Goal: Information Seeking & Learning: Learn about a topic

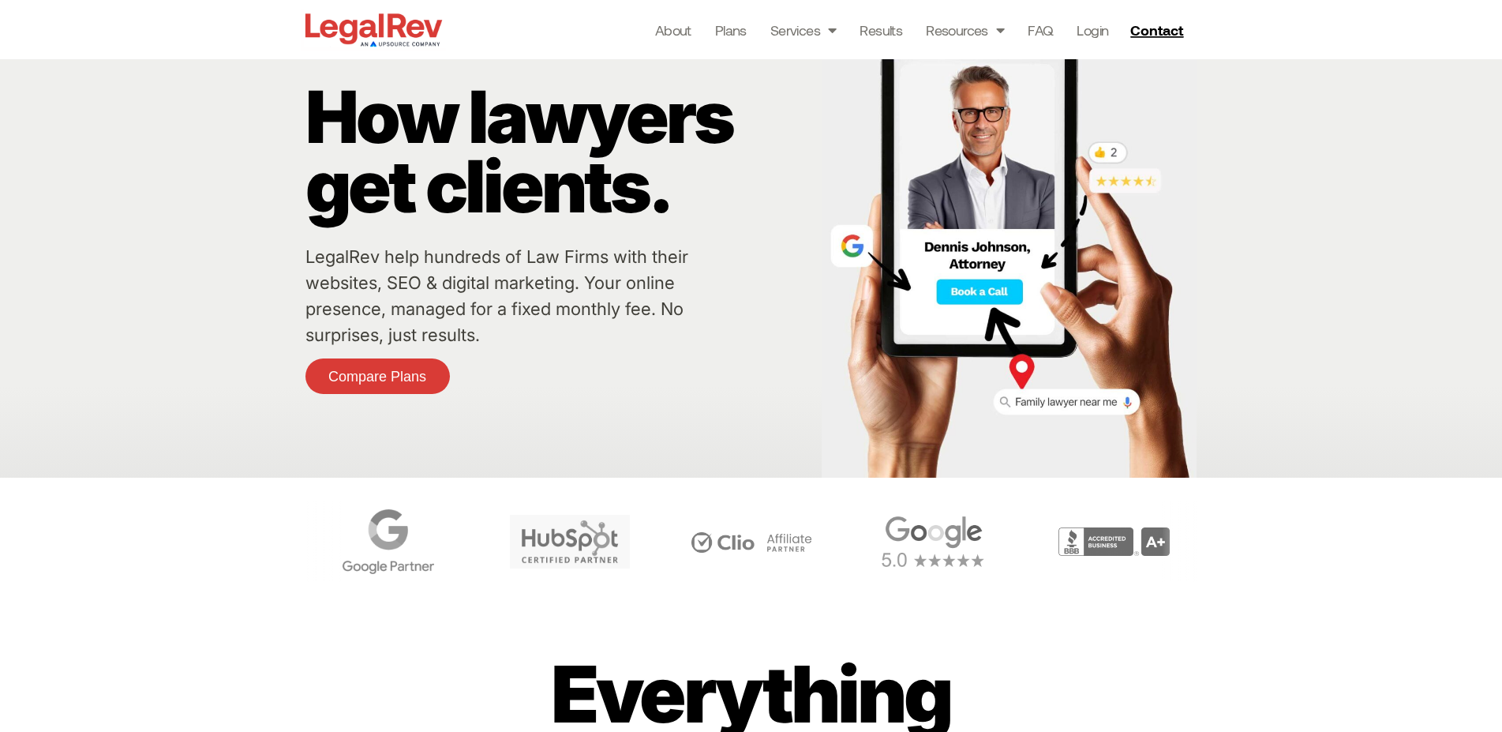
scroll to position [81, 0]
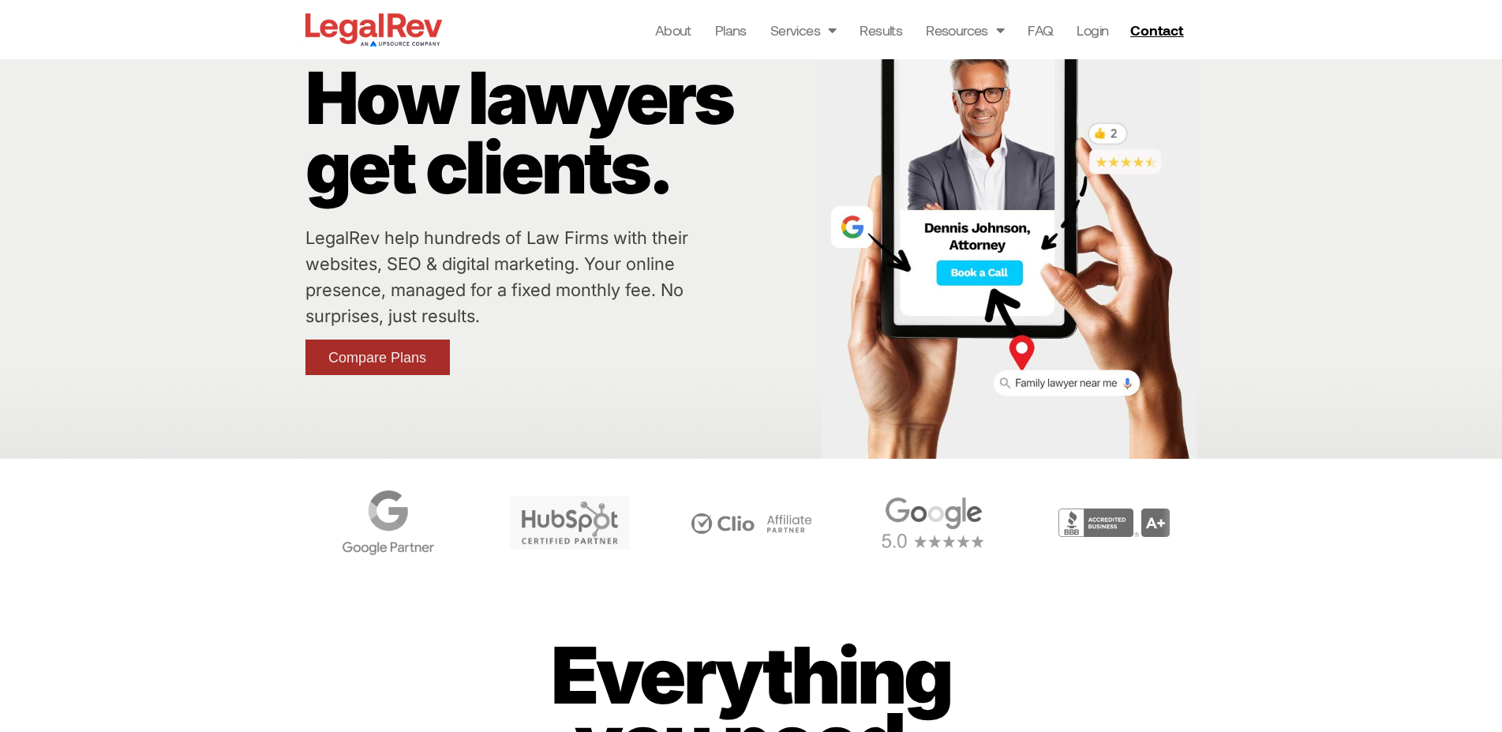
click at [428, 366] on link "Compare Plans" at bounding box center [378, 358] width 144 height 36
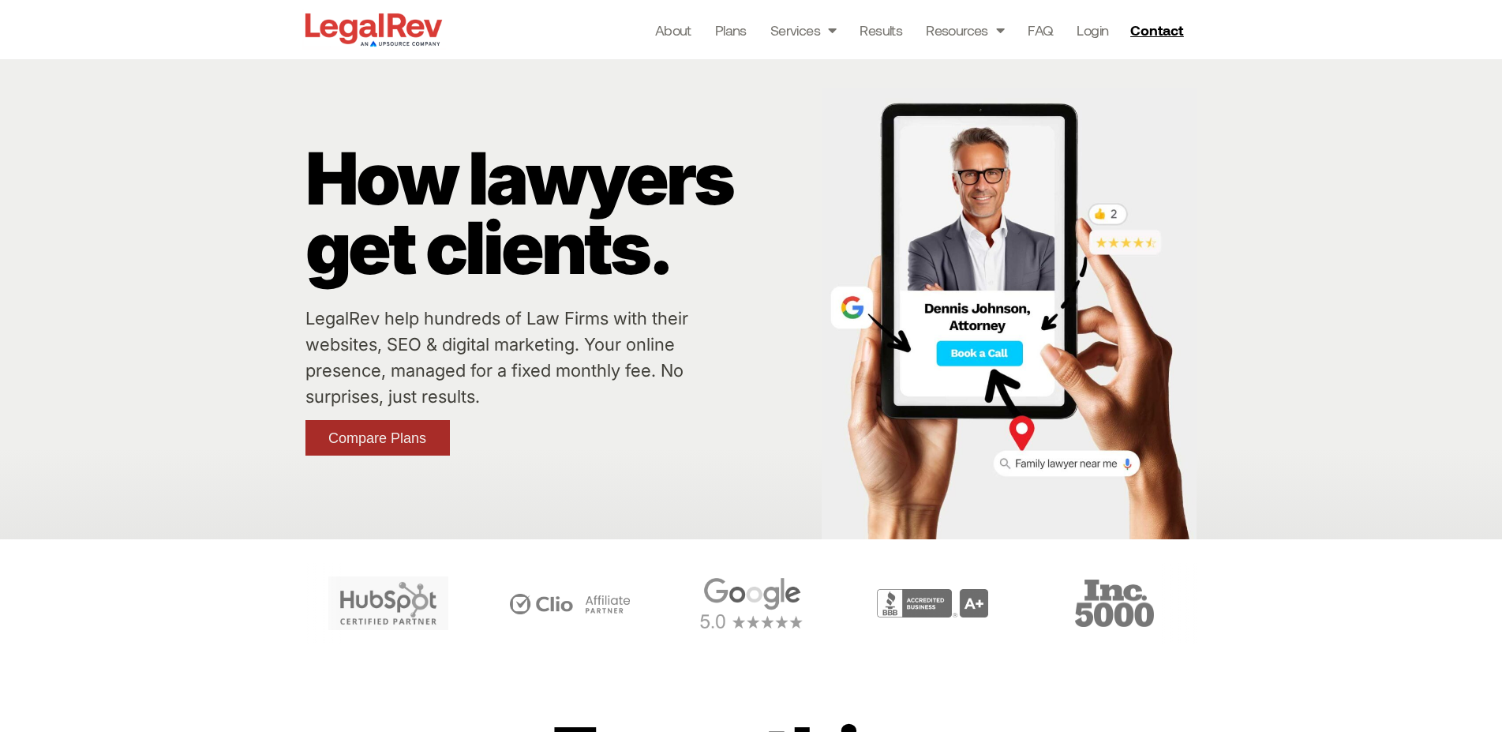
click at [414, 434] on span "Compare Plans" at bounding box center [377, 438] width 98 height 14
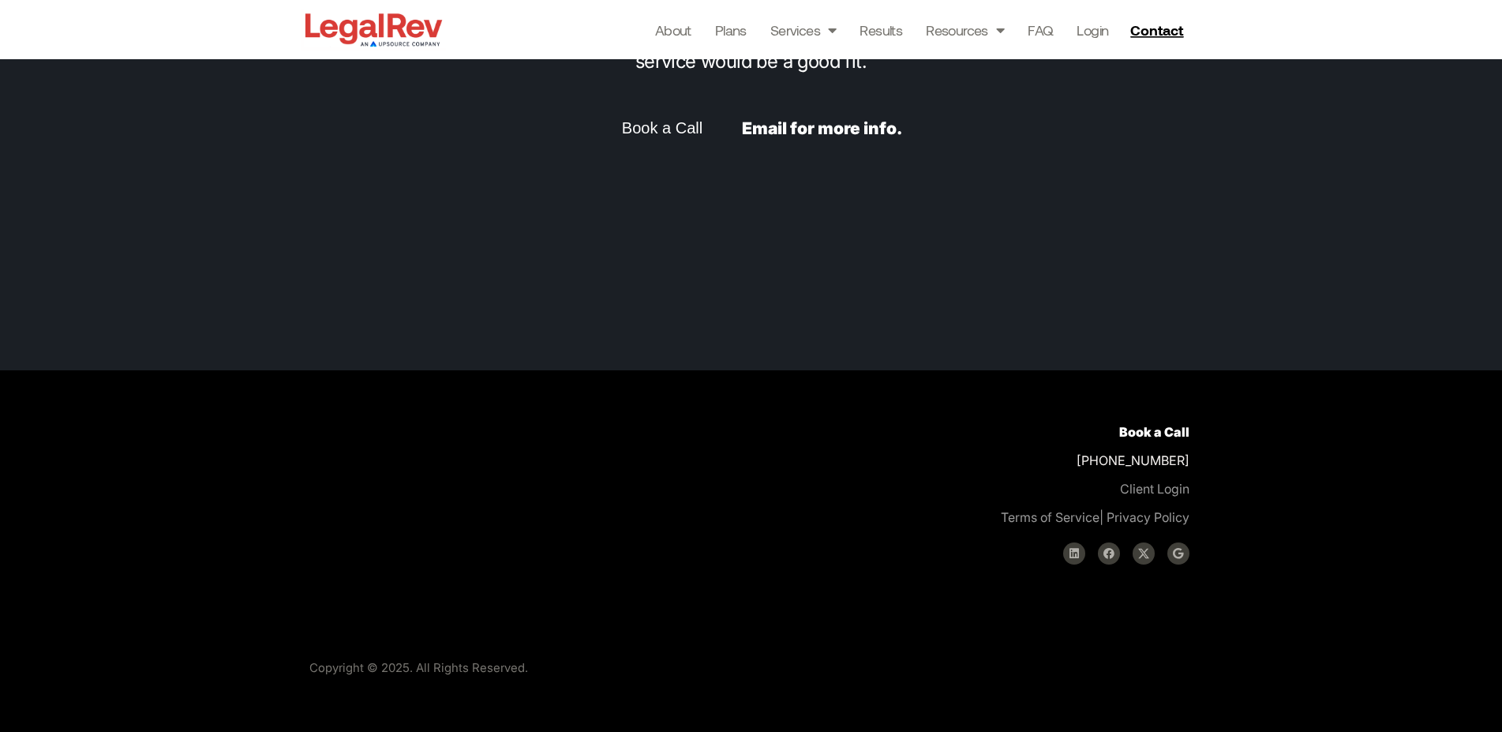
scroll to position [4121, 0]
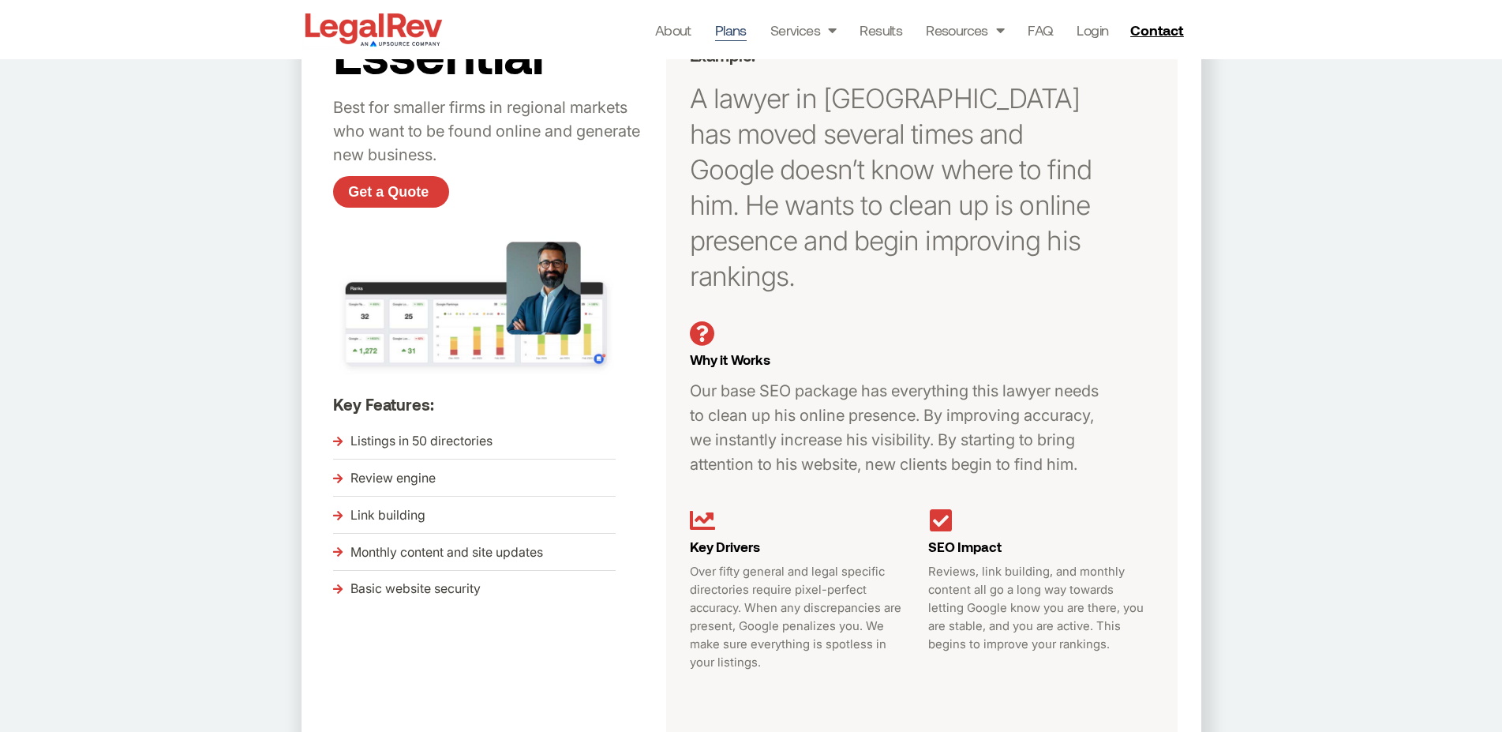
scroll to position [124, 0]
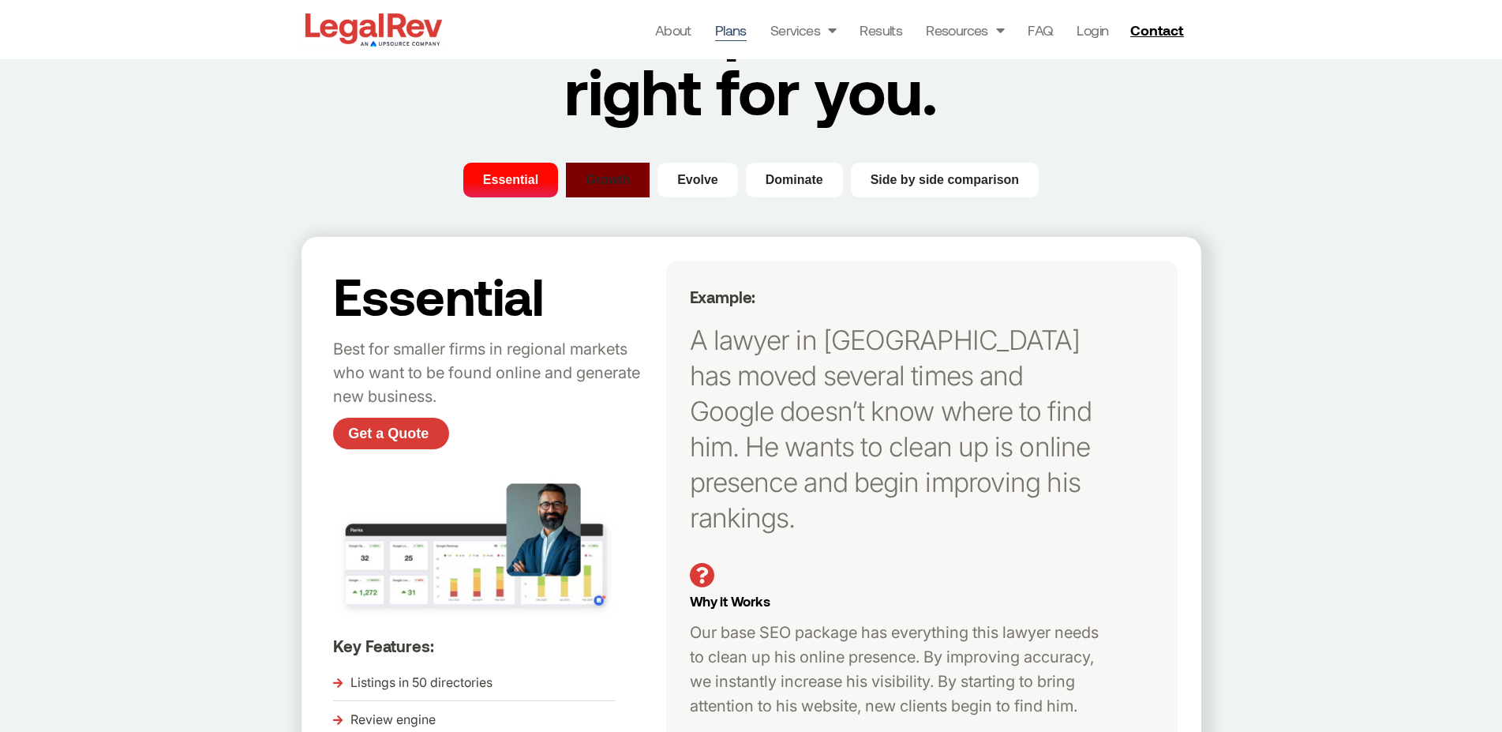
click at [617, 172] on span "Growth" at bounding box center [608, 180] width 44 height 19
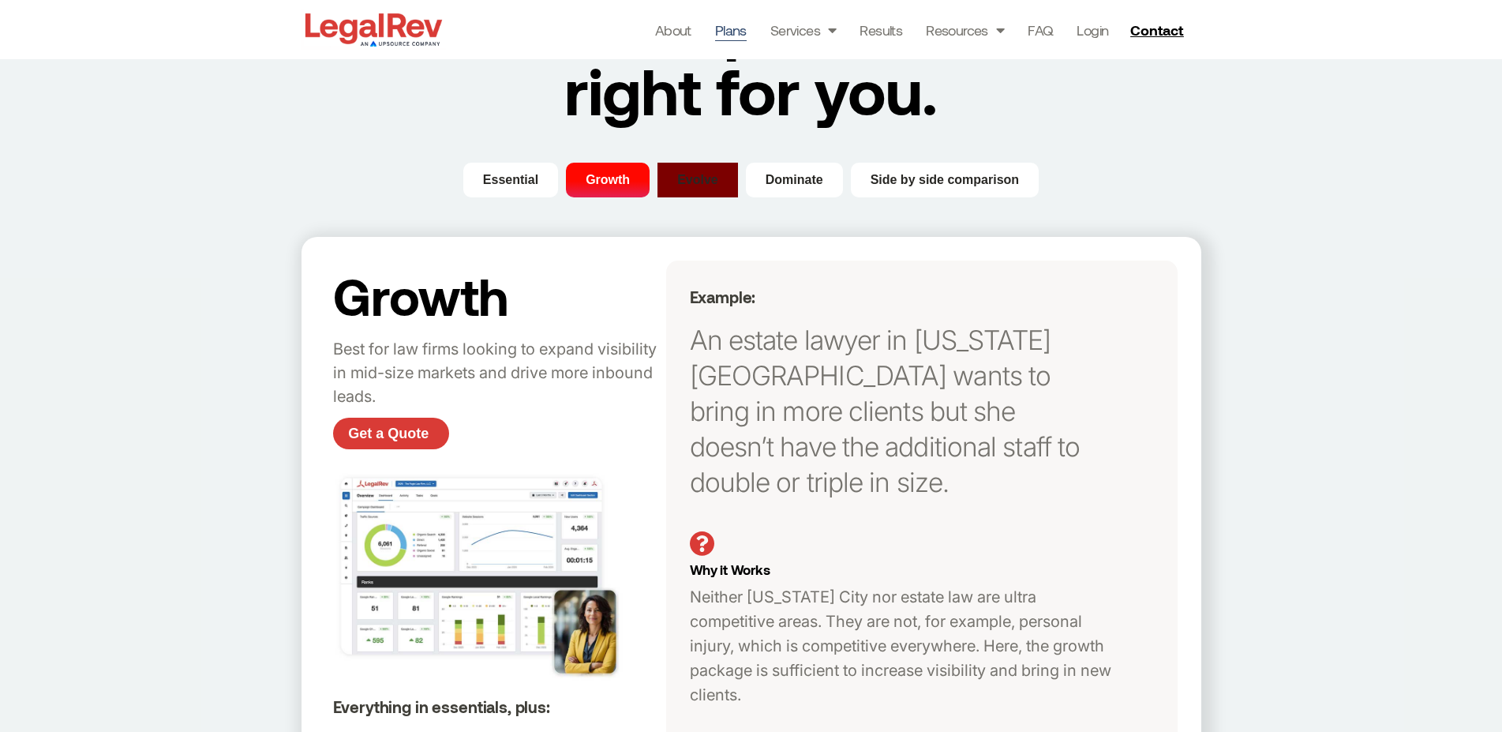
click at [681, 179] on span "Evolve" at bounding box center [697, 180] width 41 height 19
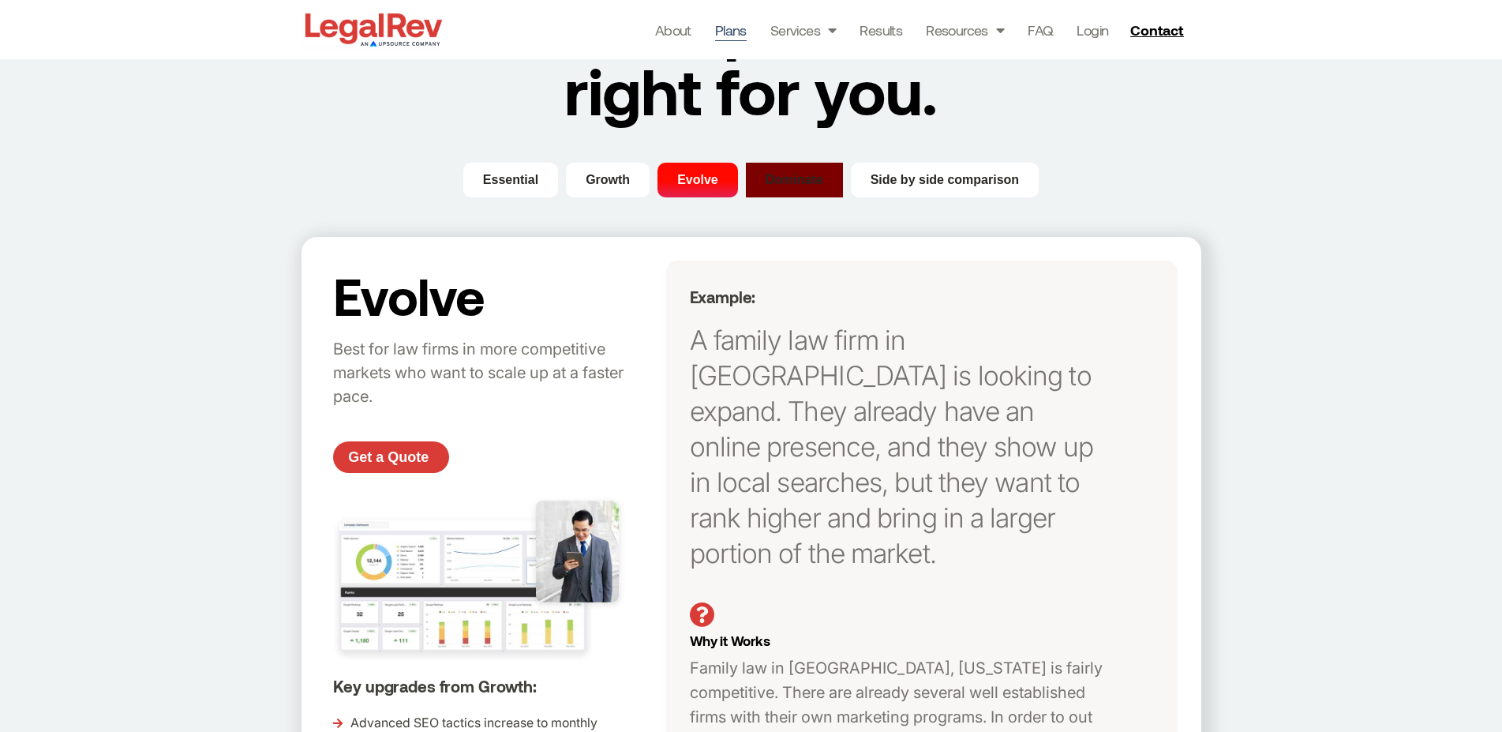
click at [816, 195] on button "Dominate" at bounding box center [794, 180] width 97 height 35
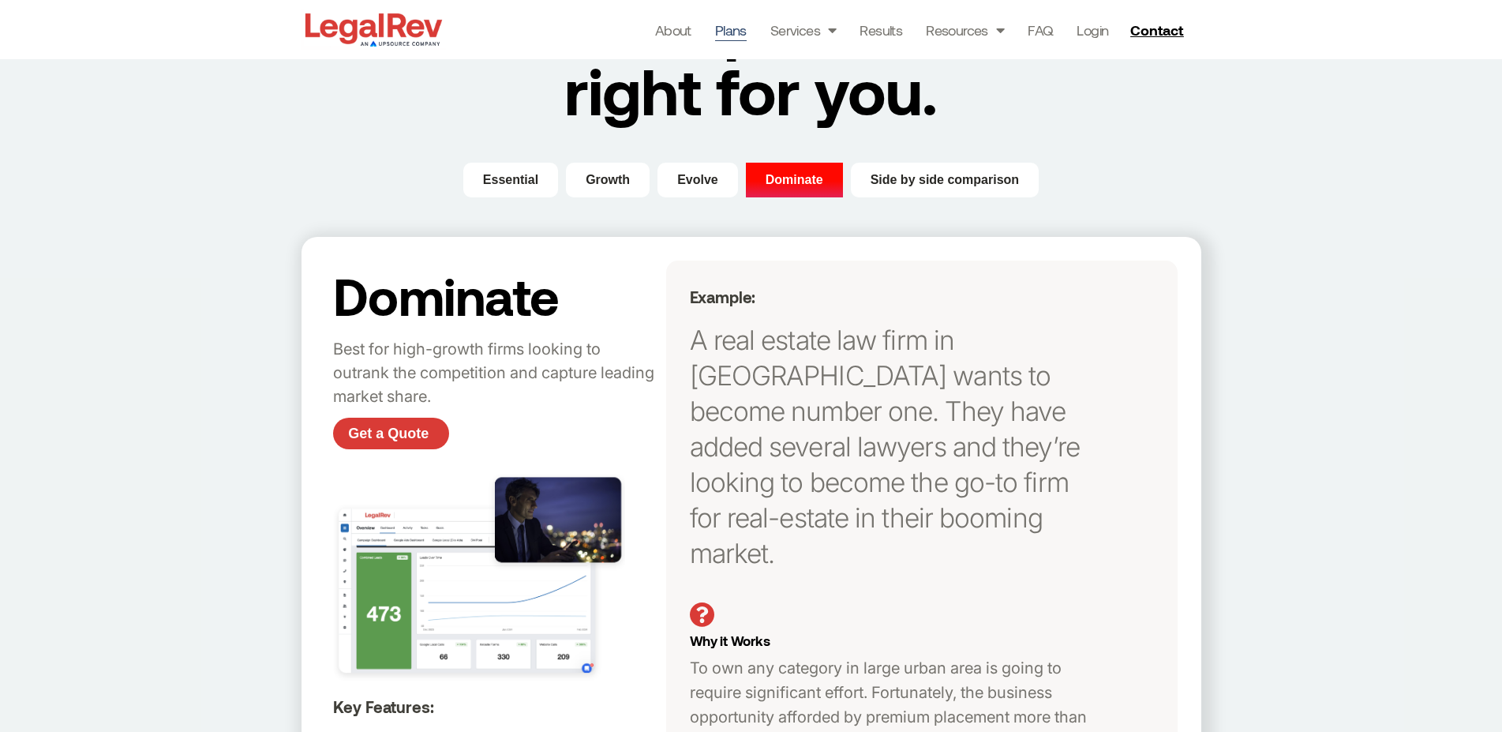
scroll to position [0, 0]
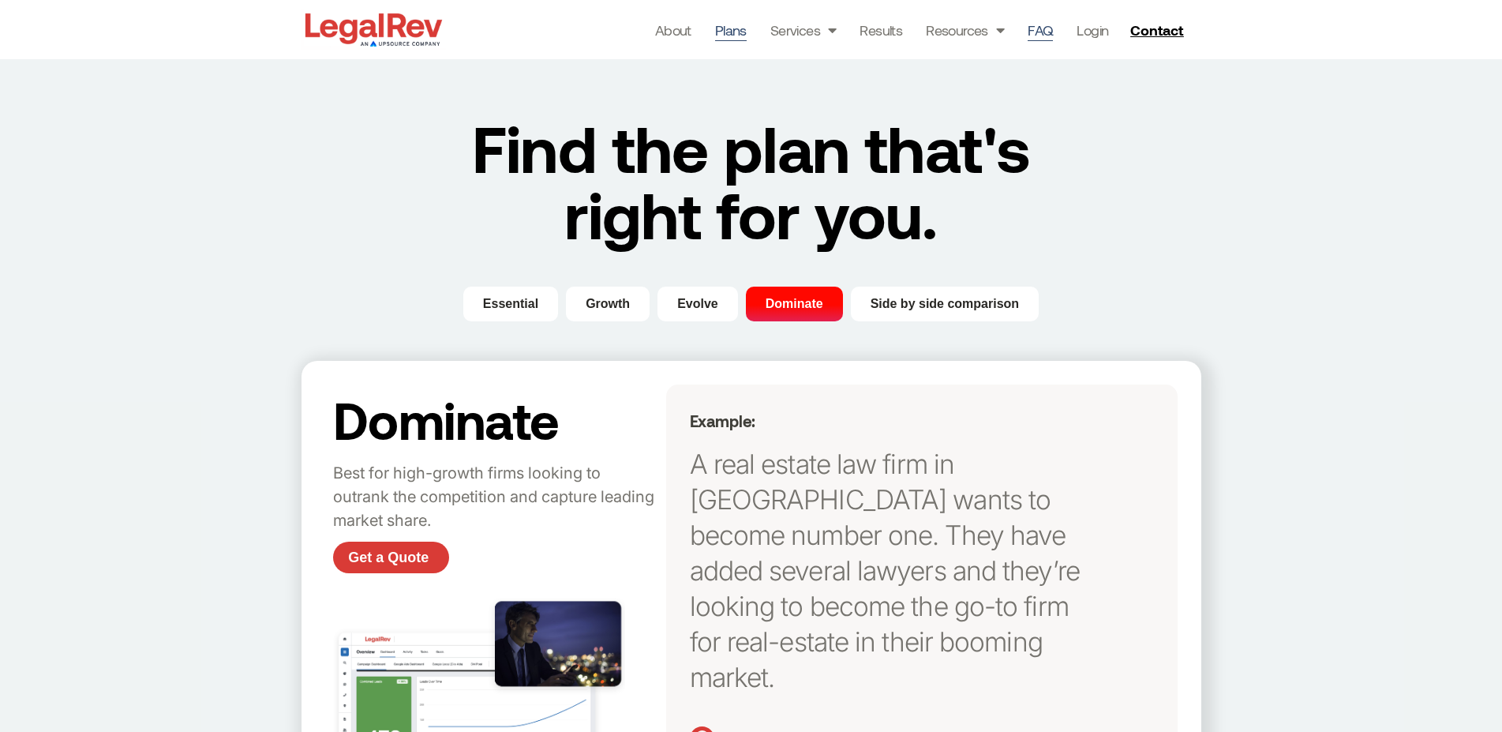
click at [1037, 29] on link "FAQ" at bounding box center [1040, 30] width 25 height 22
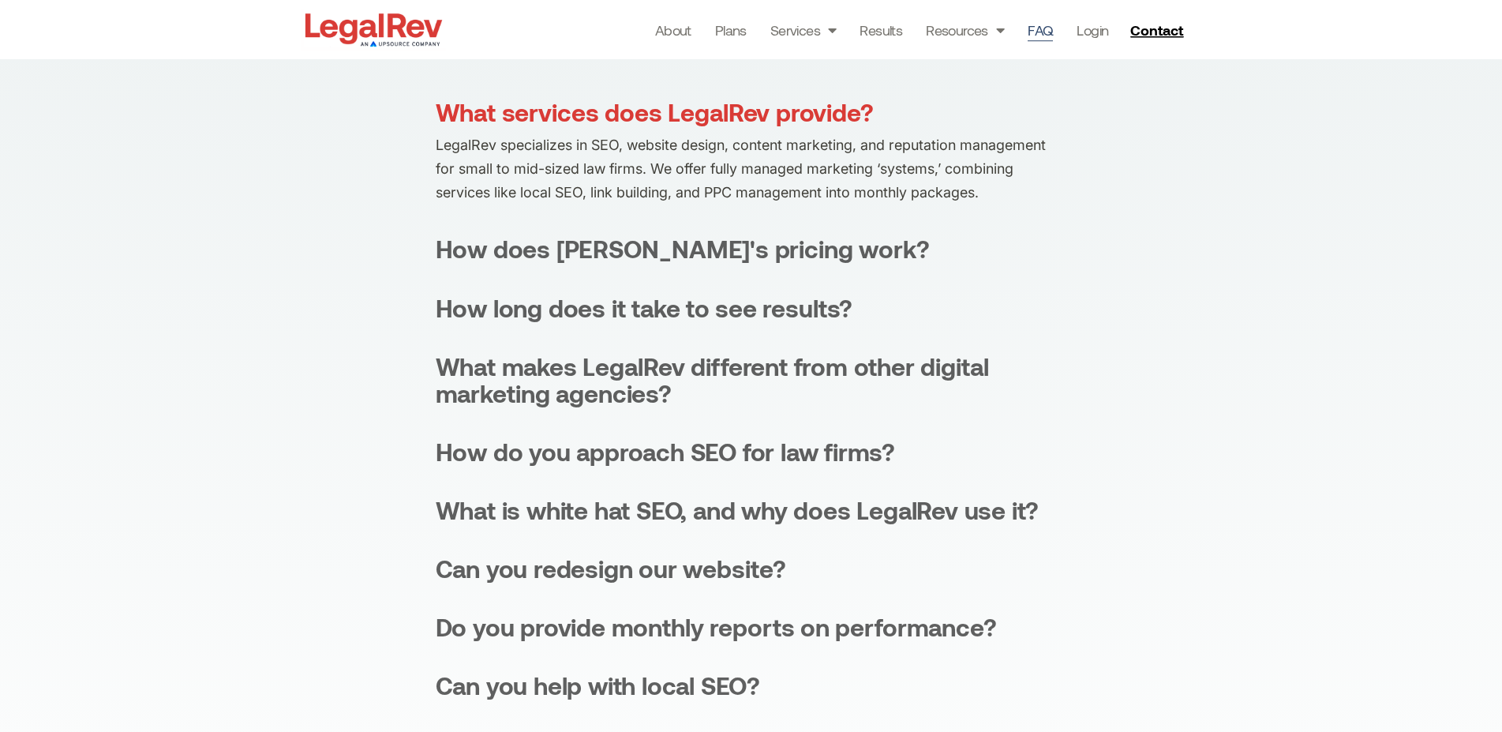
scroll to position [301, 0]
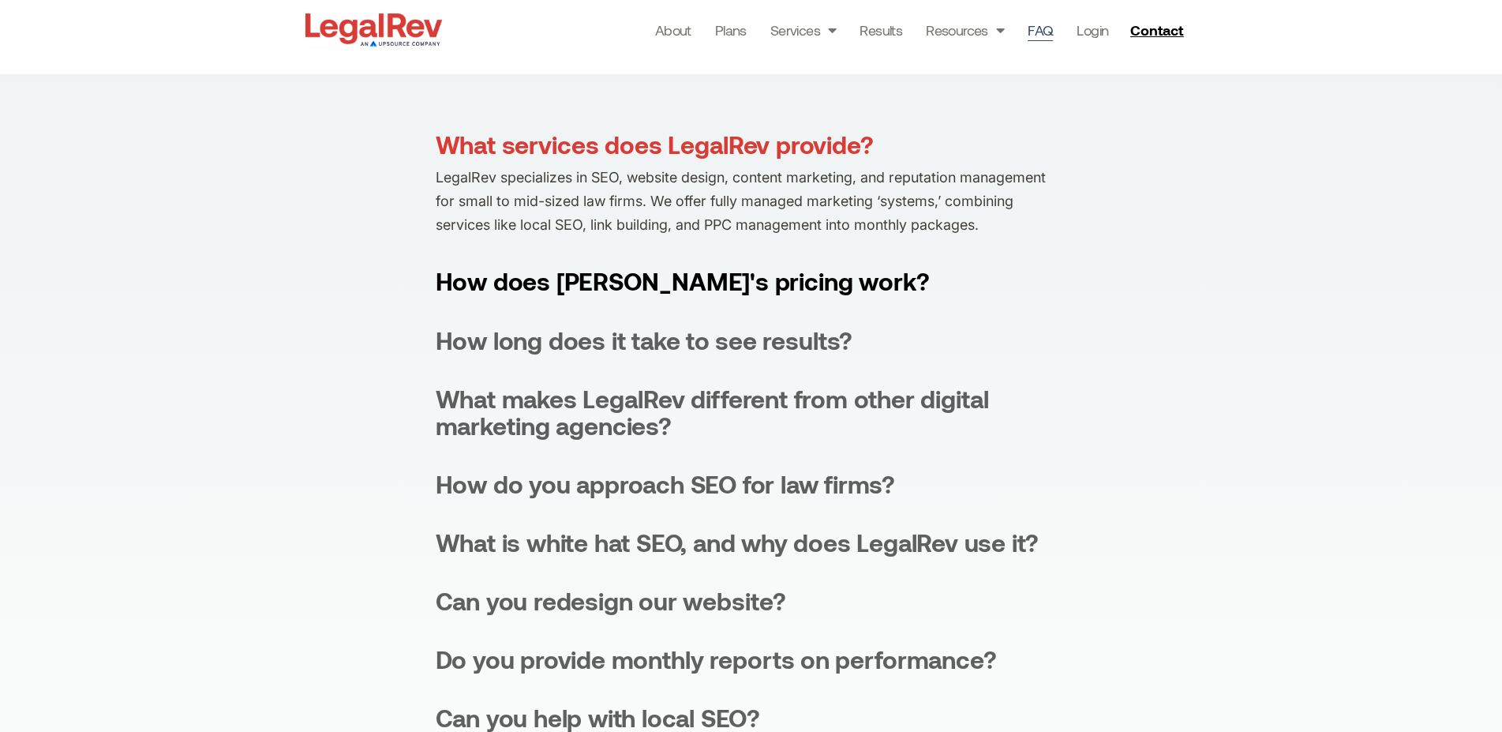
click at [756, 279] on div "How does LegalRev's pricing work?" at bounding box center [683, 281] width 494 height 27
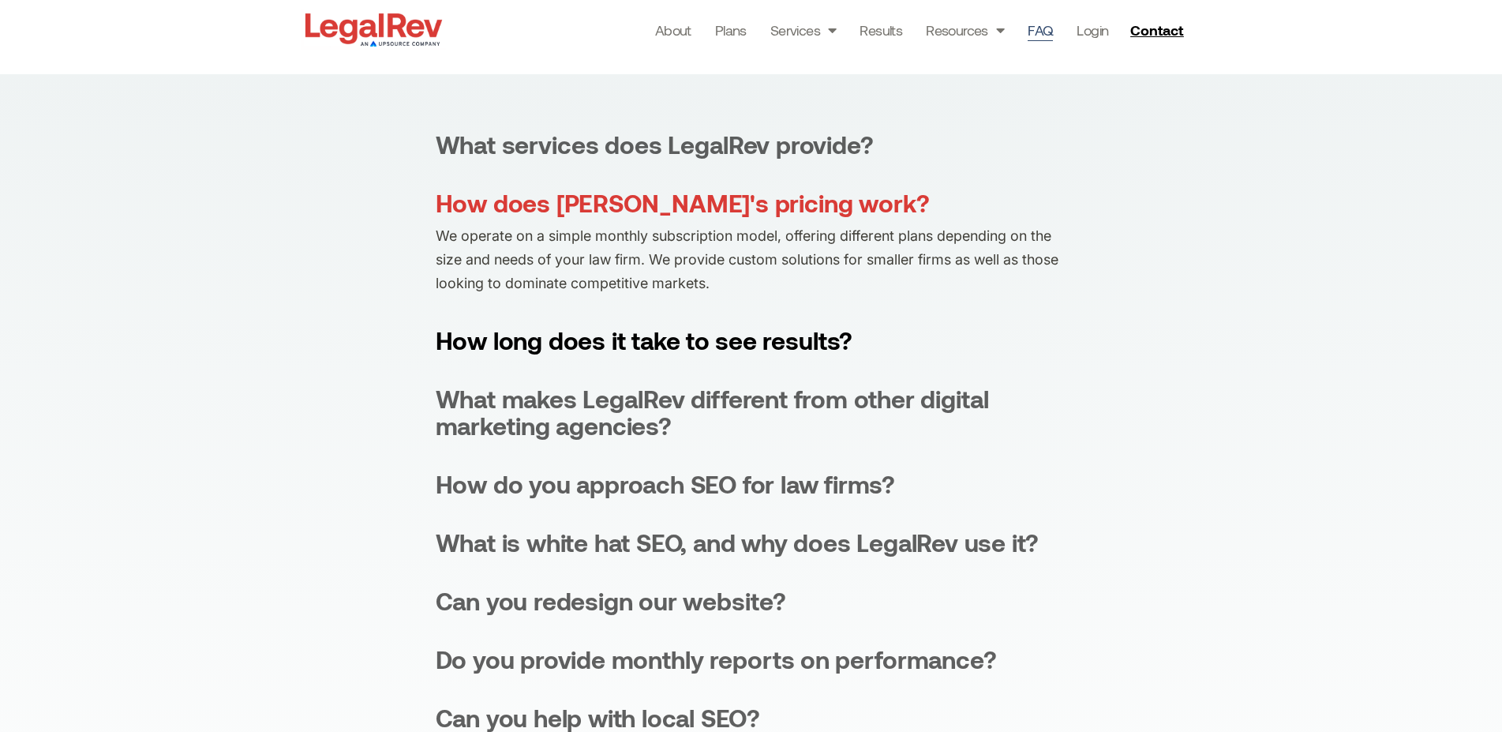
click at [805, 343] on div "How long does it take to see results?" at bounding box center [645, 340] width 418 height 27
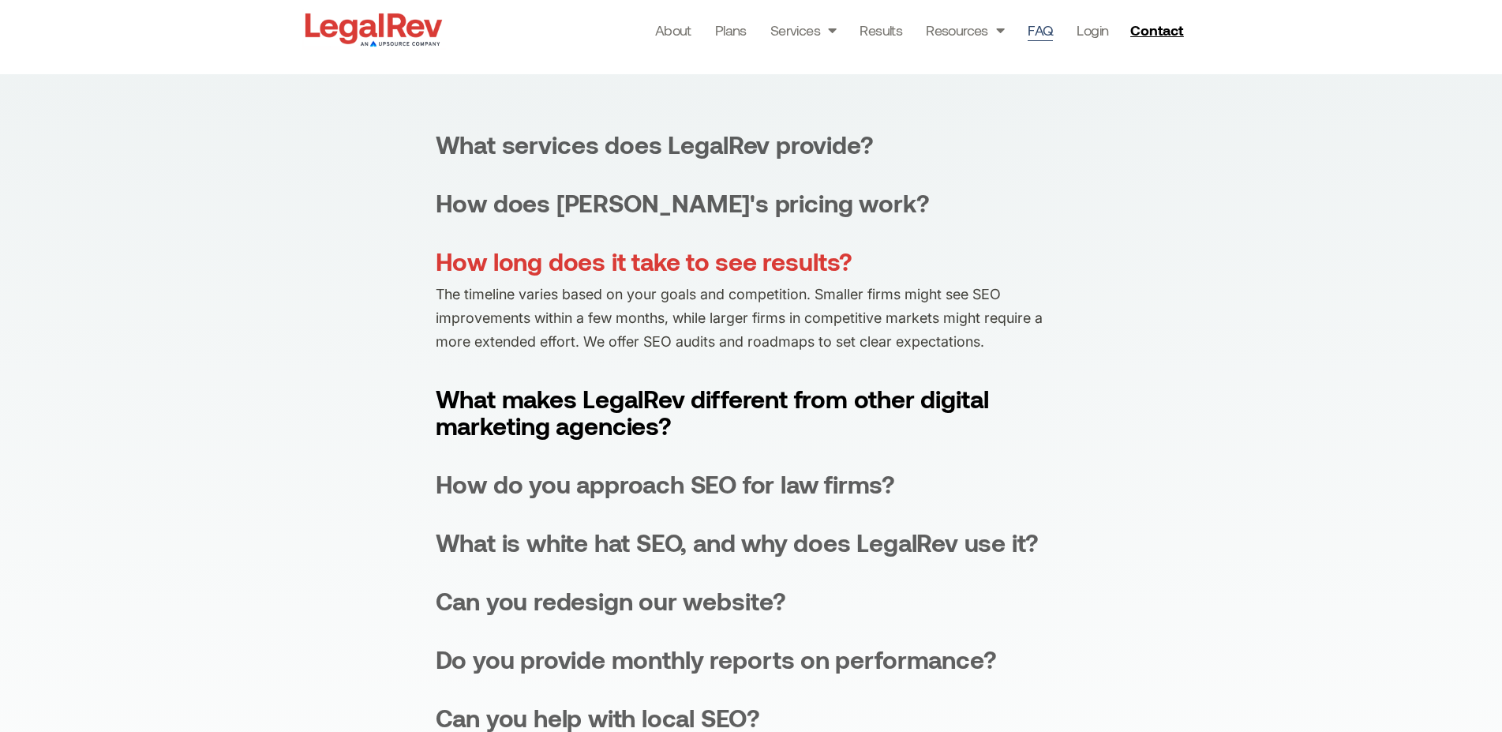
click at [565, 431] on div "What makes LegalRev different from other digital marketing agencies?" at bounding box center [752, 412] width 632 height 54
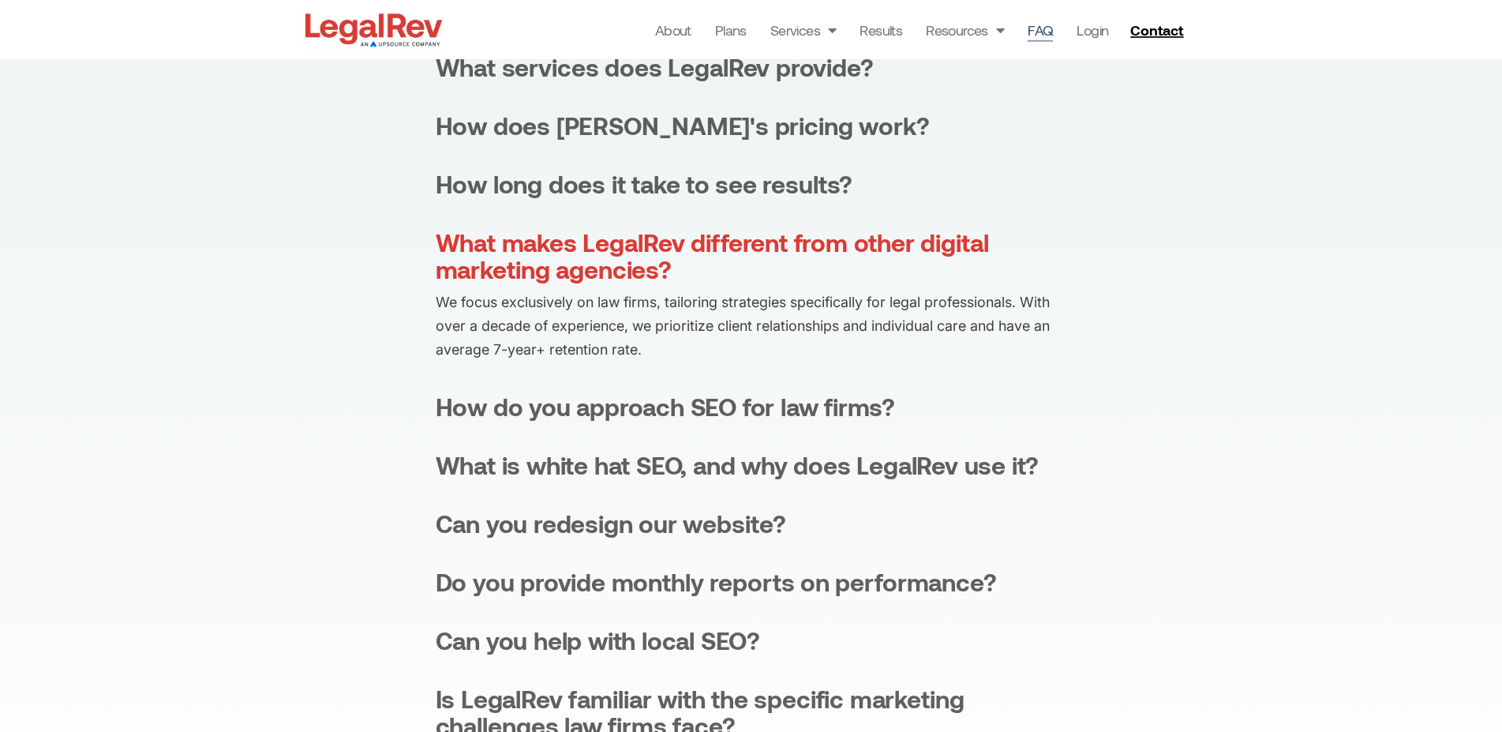
scroll to position [381, 0]
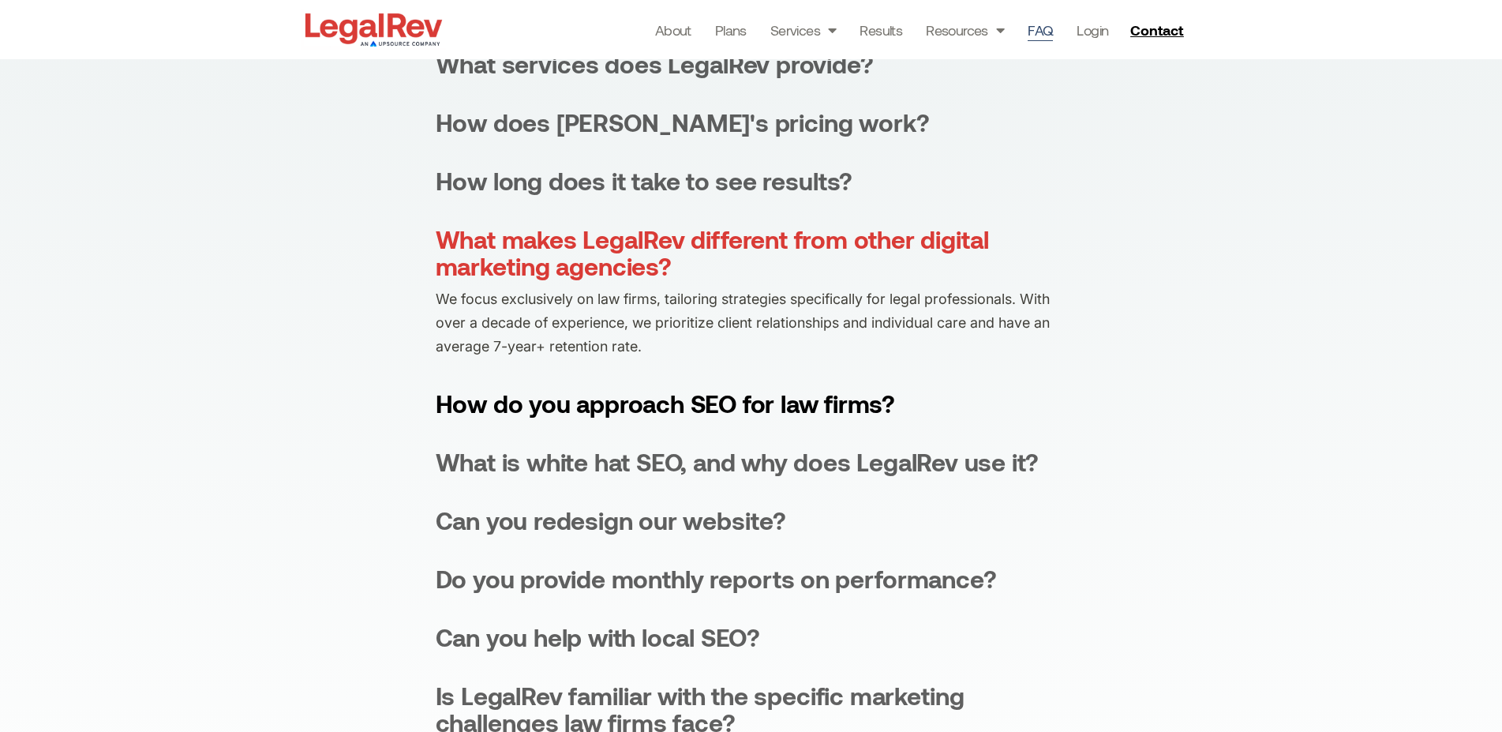
click at [867, 402] on div "How do you approach SEO for law firms?" at bounding box center [666, 403] width 460 height 27
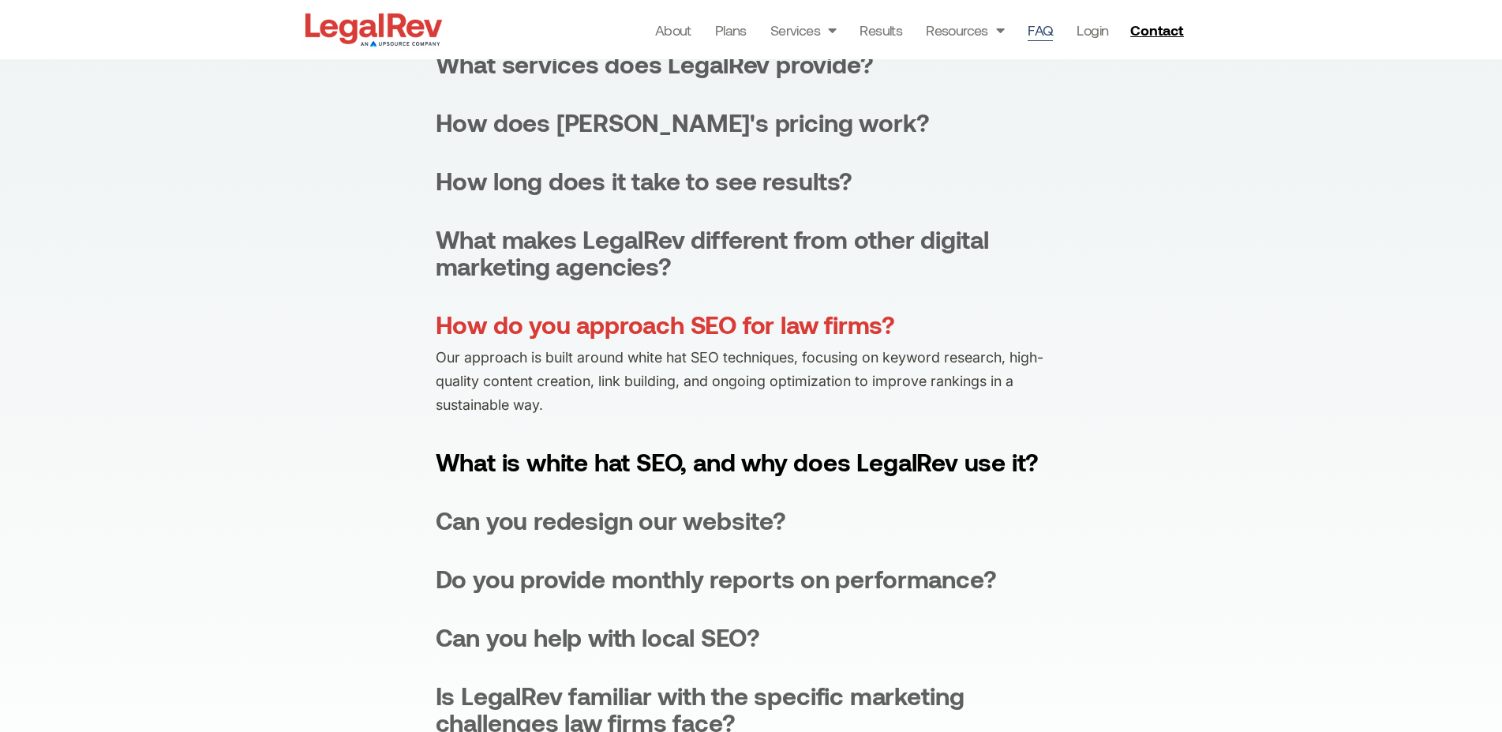
click at [924, 465] on div "What is white hat SEO, and why does LegalRev use it?" at bounding box center [738, 461] width 604 height 27
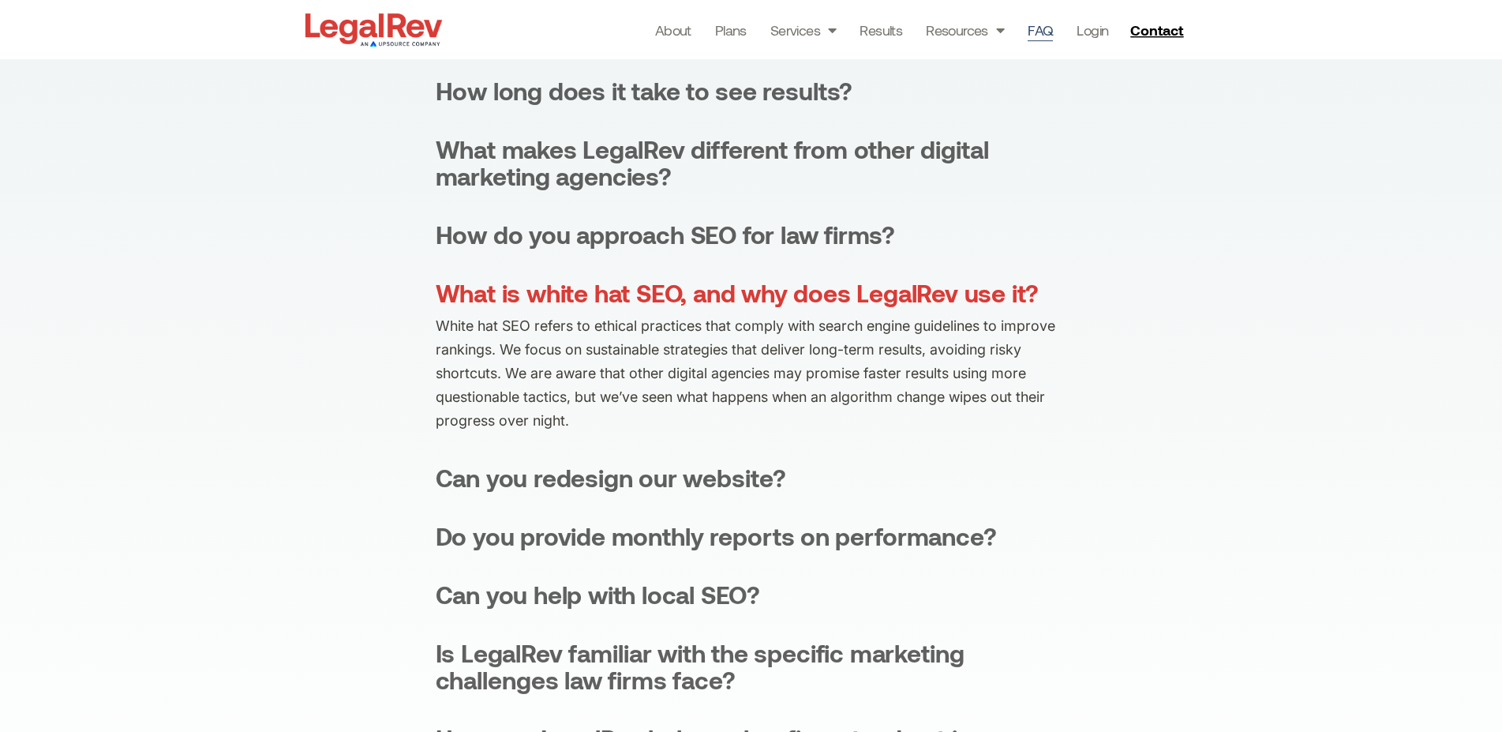
scroll to position [542, 0]
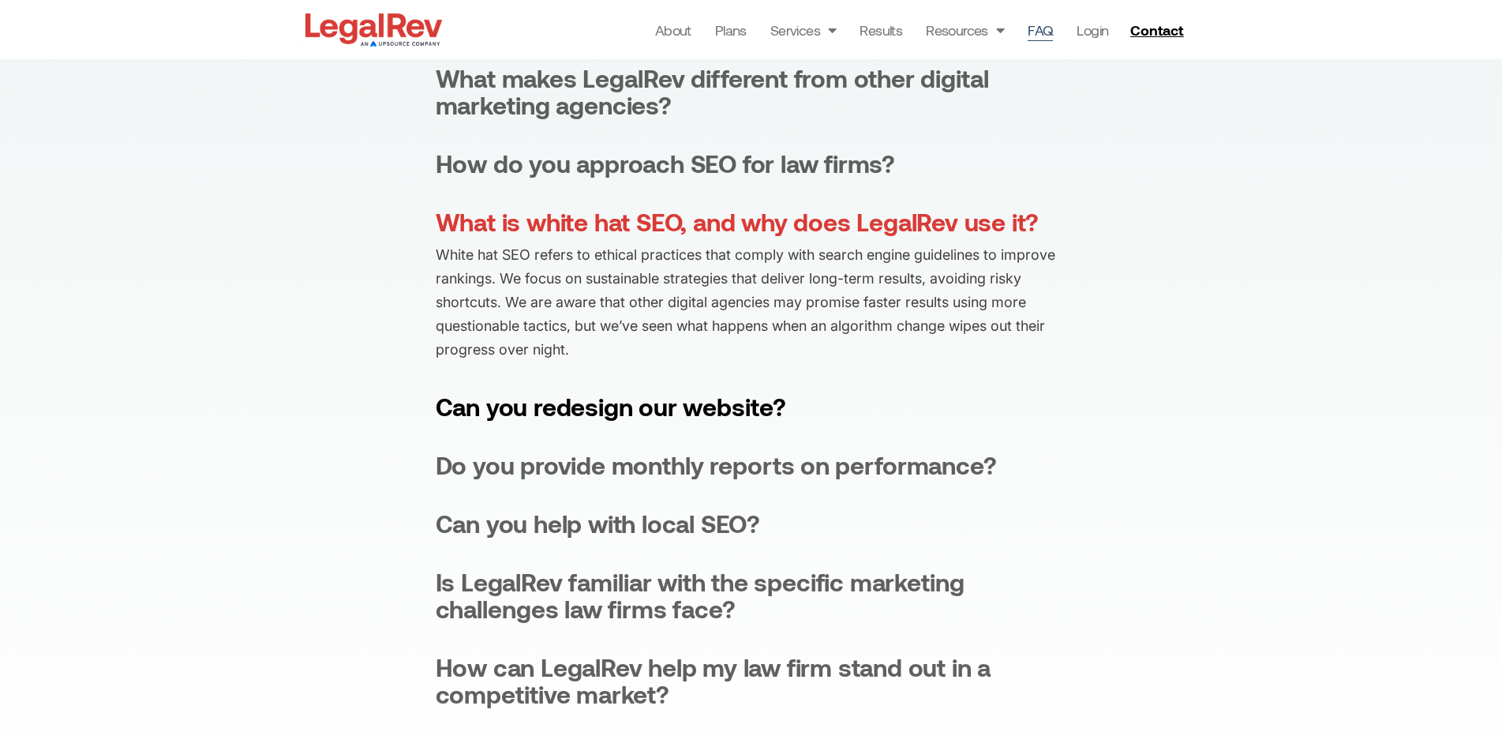
click at [734, 409] on div "Can you redesign our website?" at bounding box center [611, 406] width 351 height 27
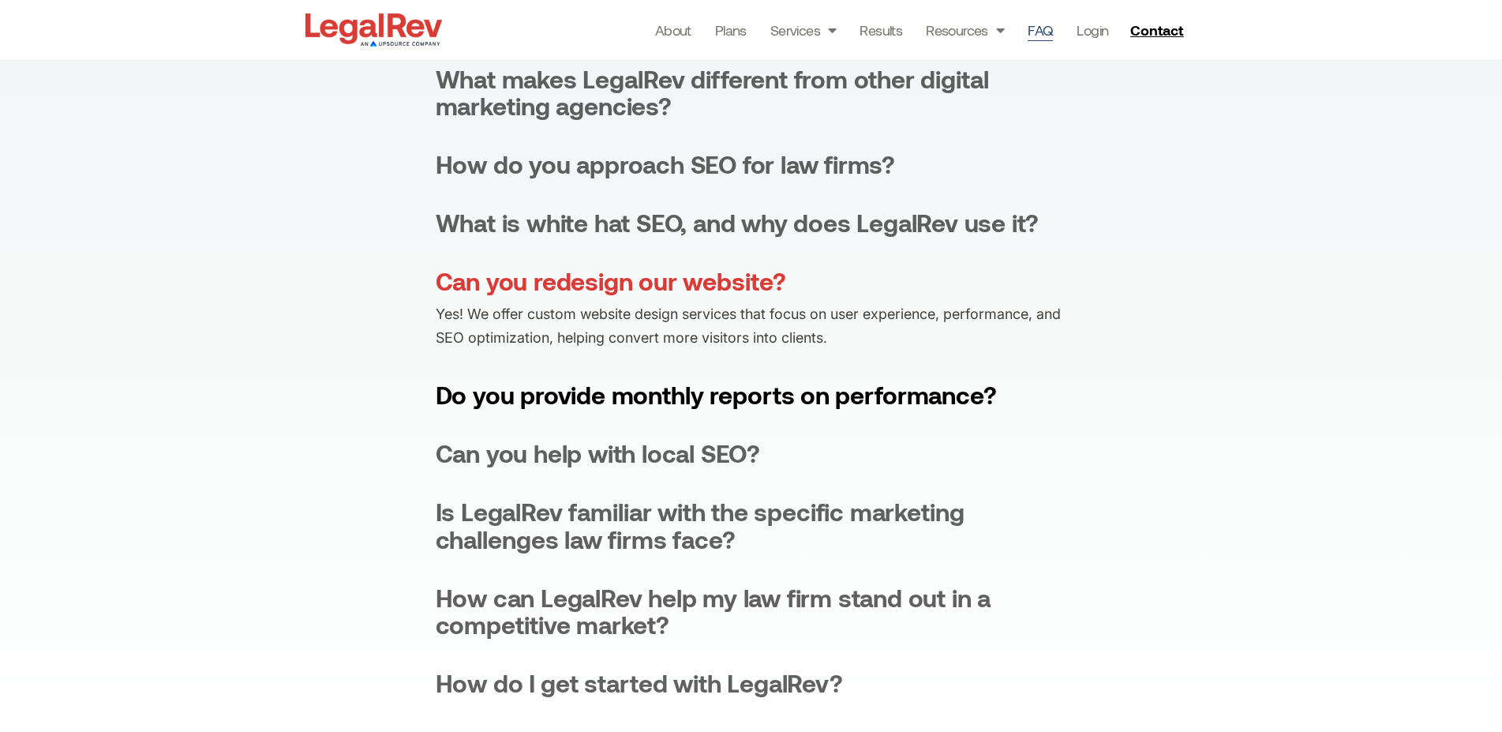
click at [937, 405] on div "Do you provide monthly reports on performance?" at bounding box center [716, 394] width 561 height 27
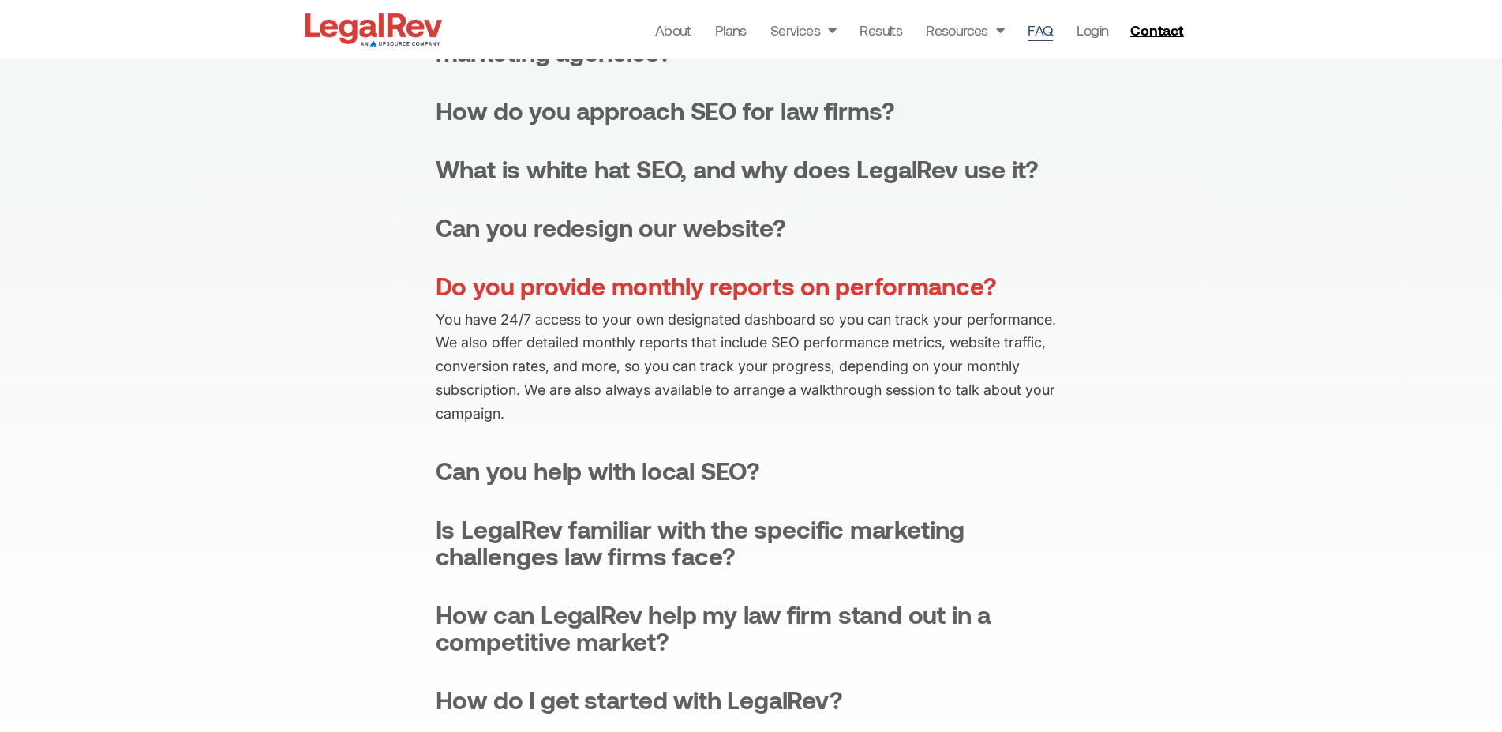
scroll to position [703, 0]
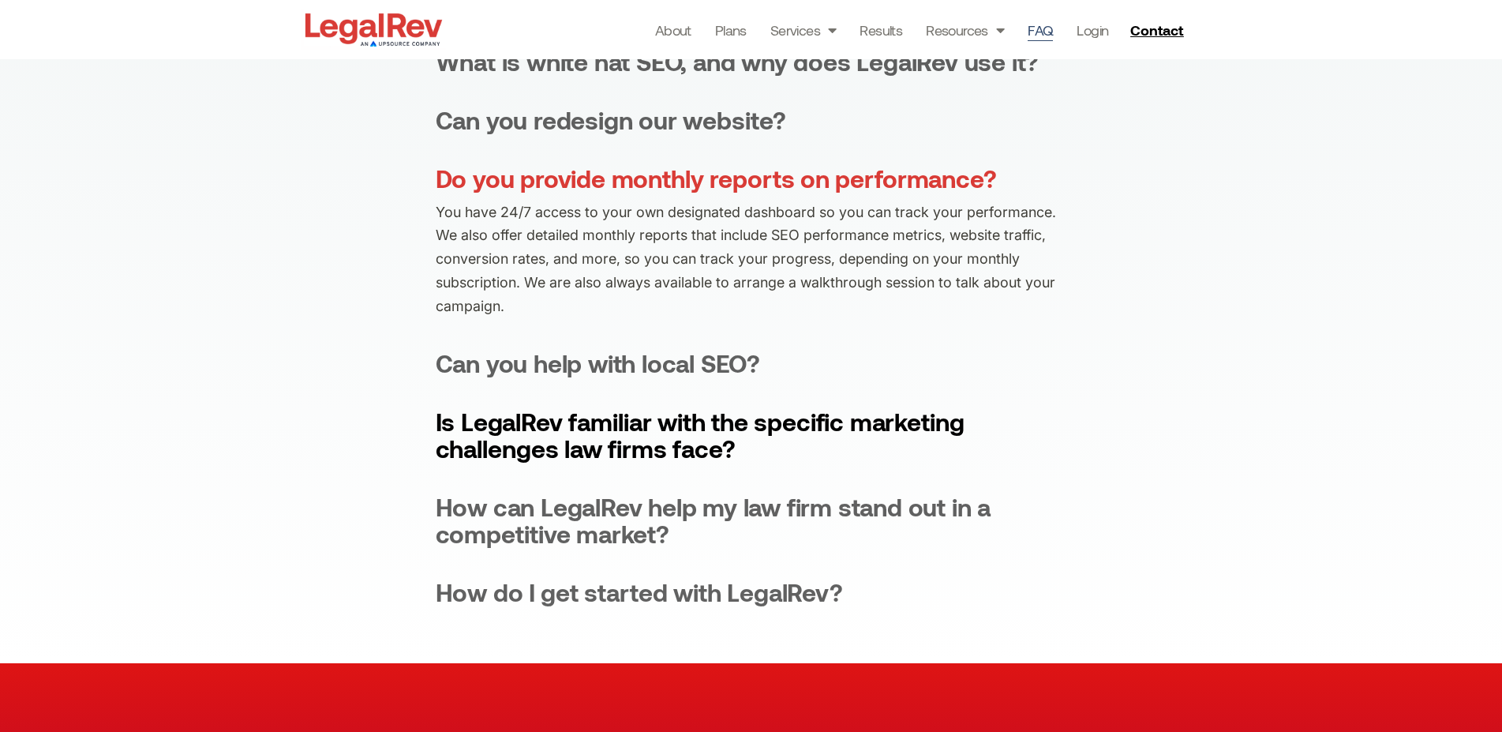
click at [696, 452] on div "Is LegalRev familiar with the specific marketing challenges law firms face?" at bounding box center [752, 435] width 632 height 54
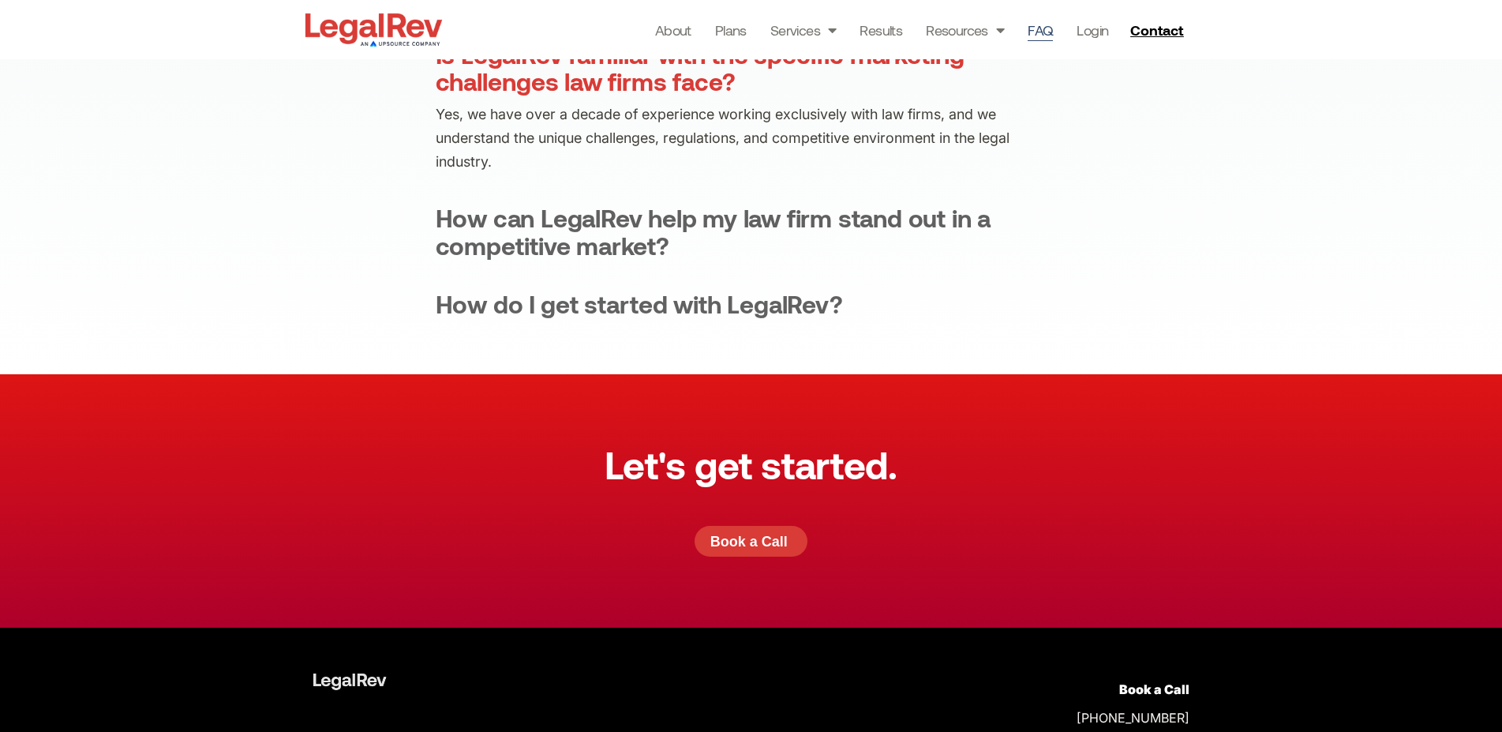
scroll to position [864, 0]
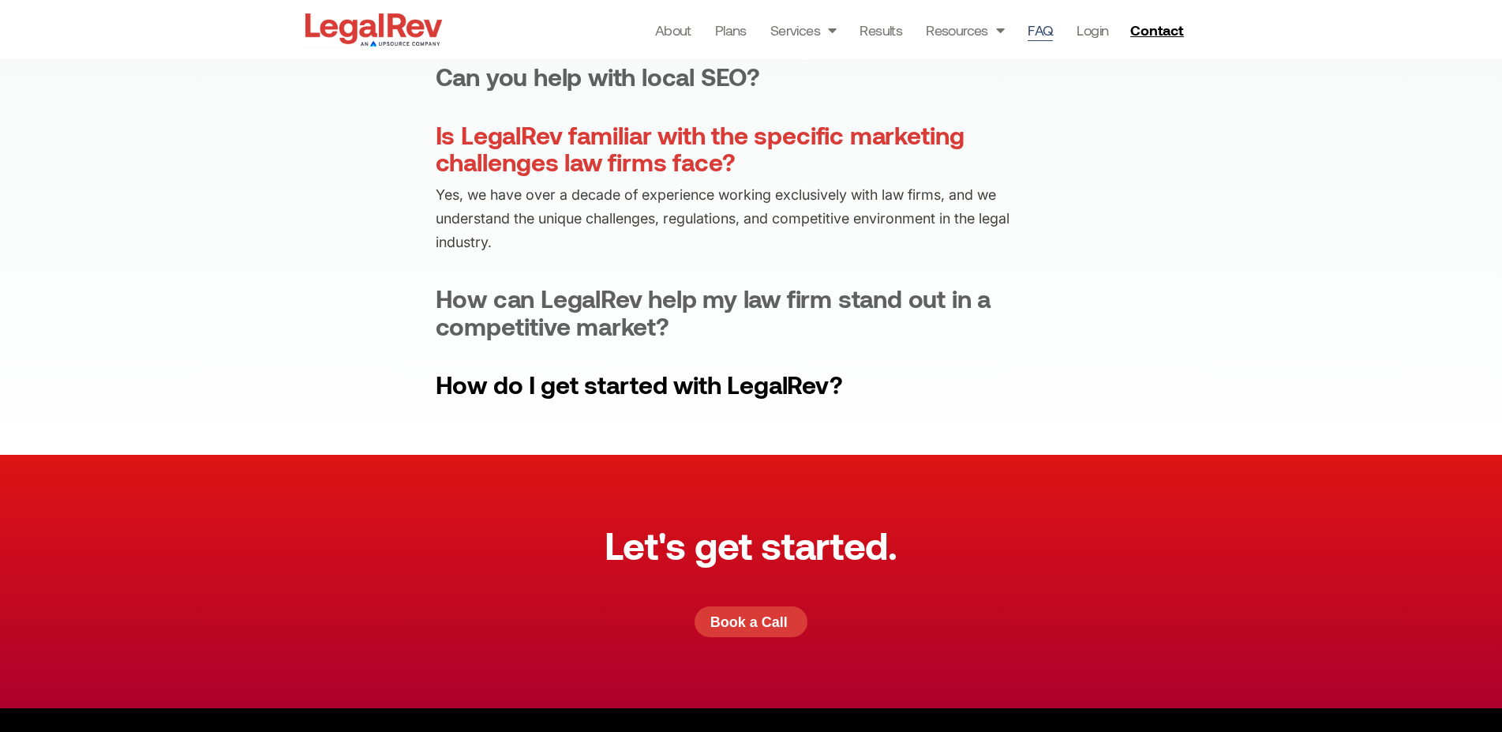
click at [800, 396] on div "How do I get started with LegalRev?" at bounding box center [640, 384] width 408 height 27
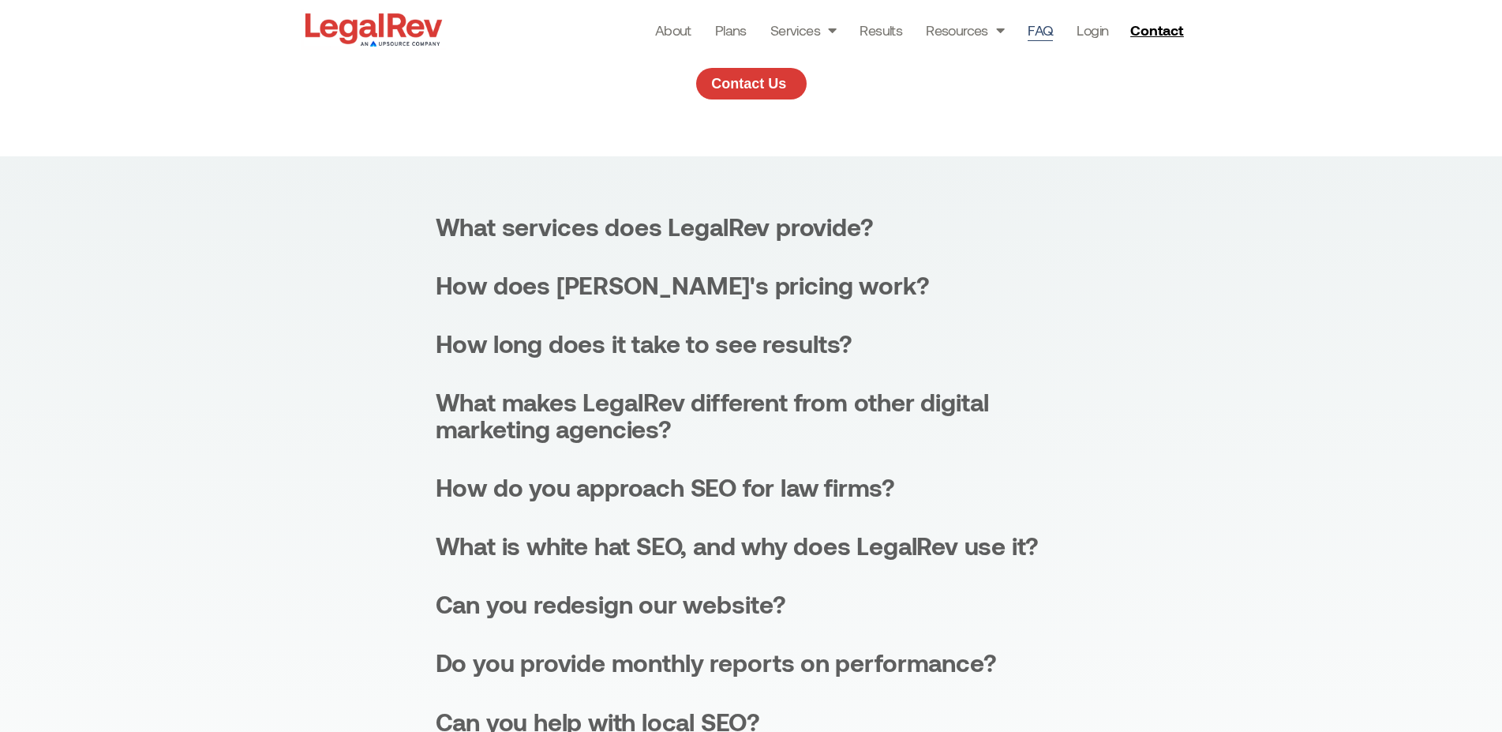
scroll to position [0, 0]
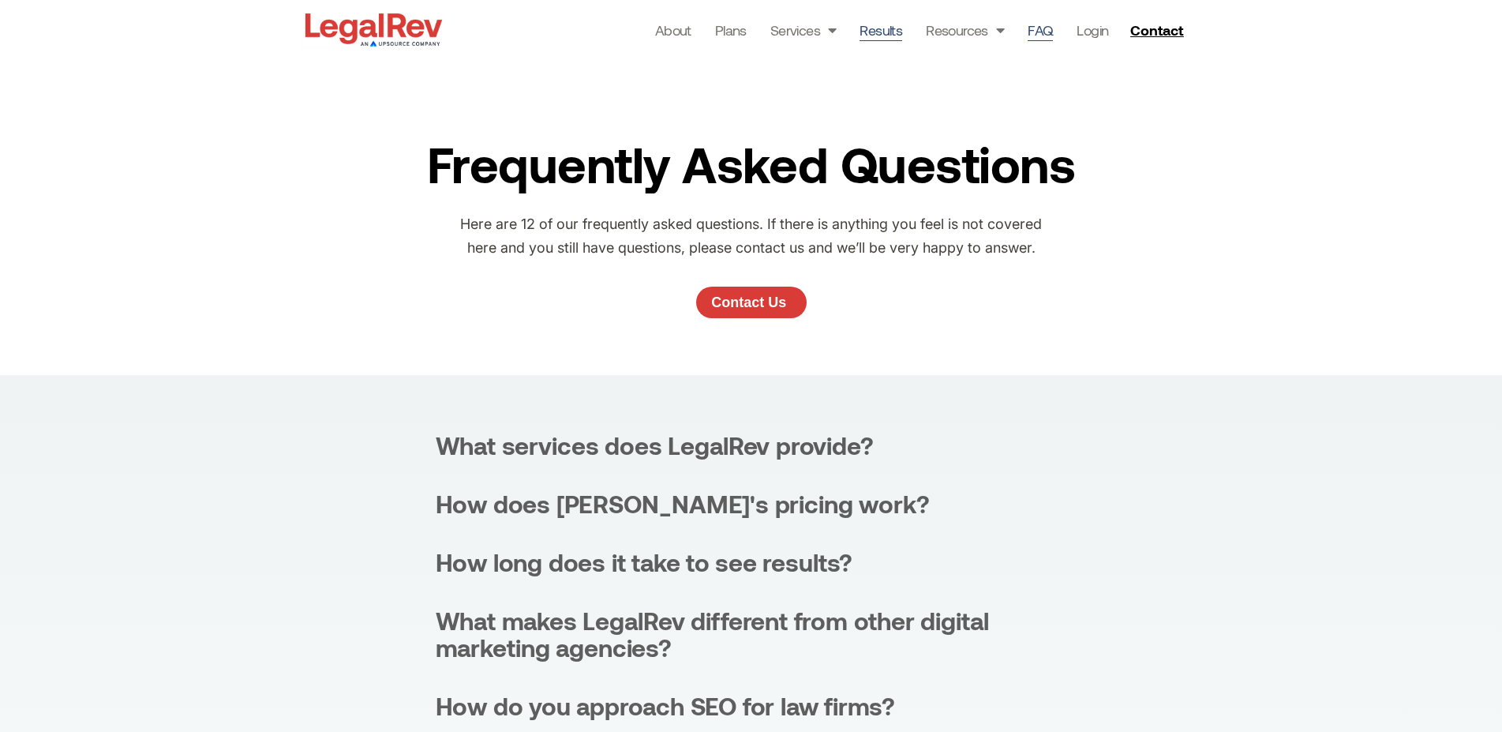
click at [890, 35] on link "Results" at bounding box center [881, 30] width 43 height 22
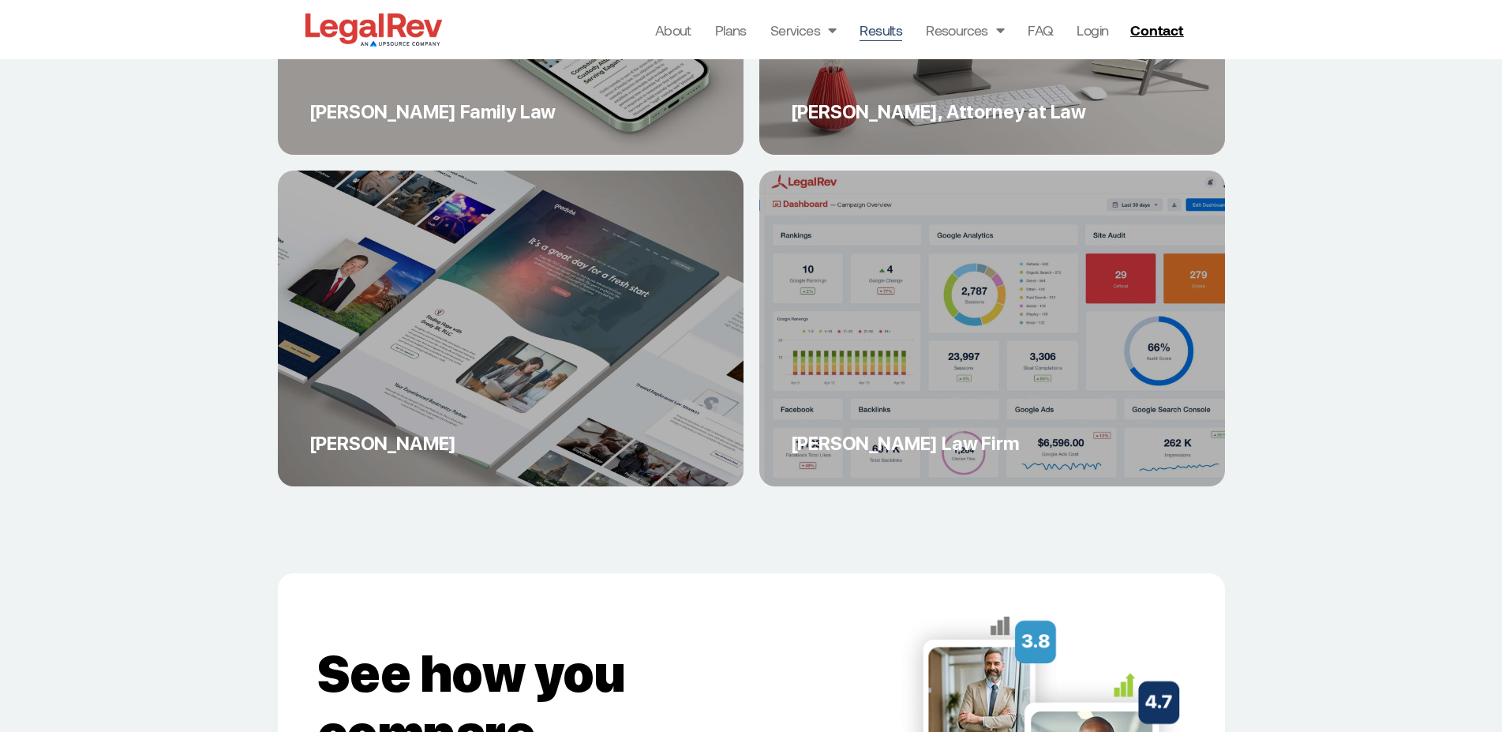
scroll to position [6120, 0]
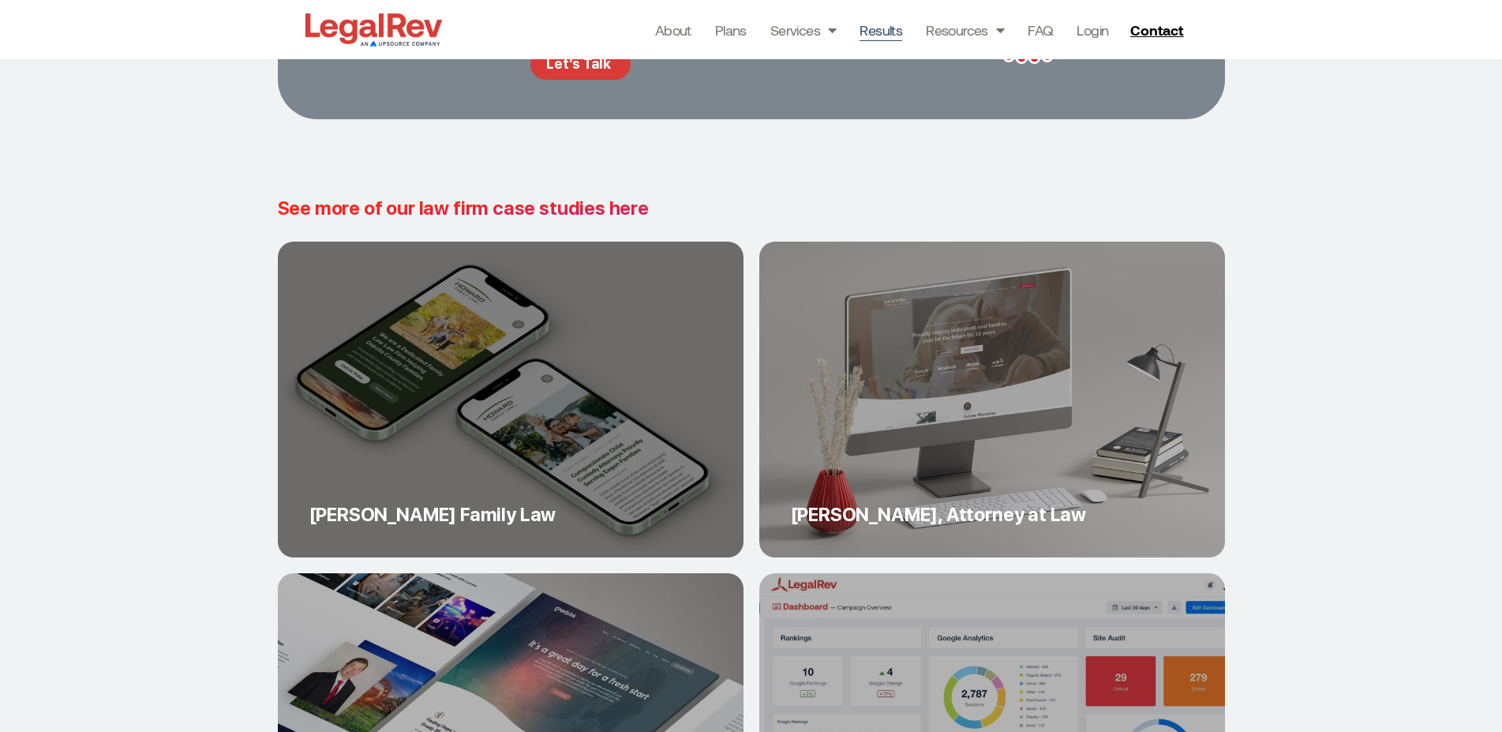
click at [493, 514] on h2 "Howard Family Law" at bounding box center [510, 514] width 403 height 23
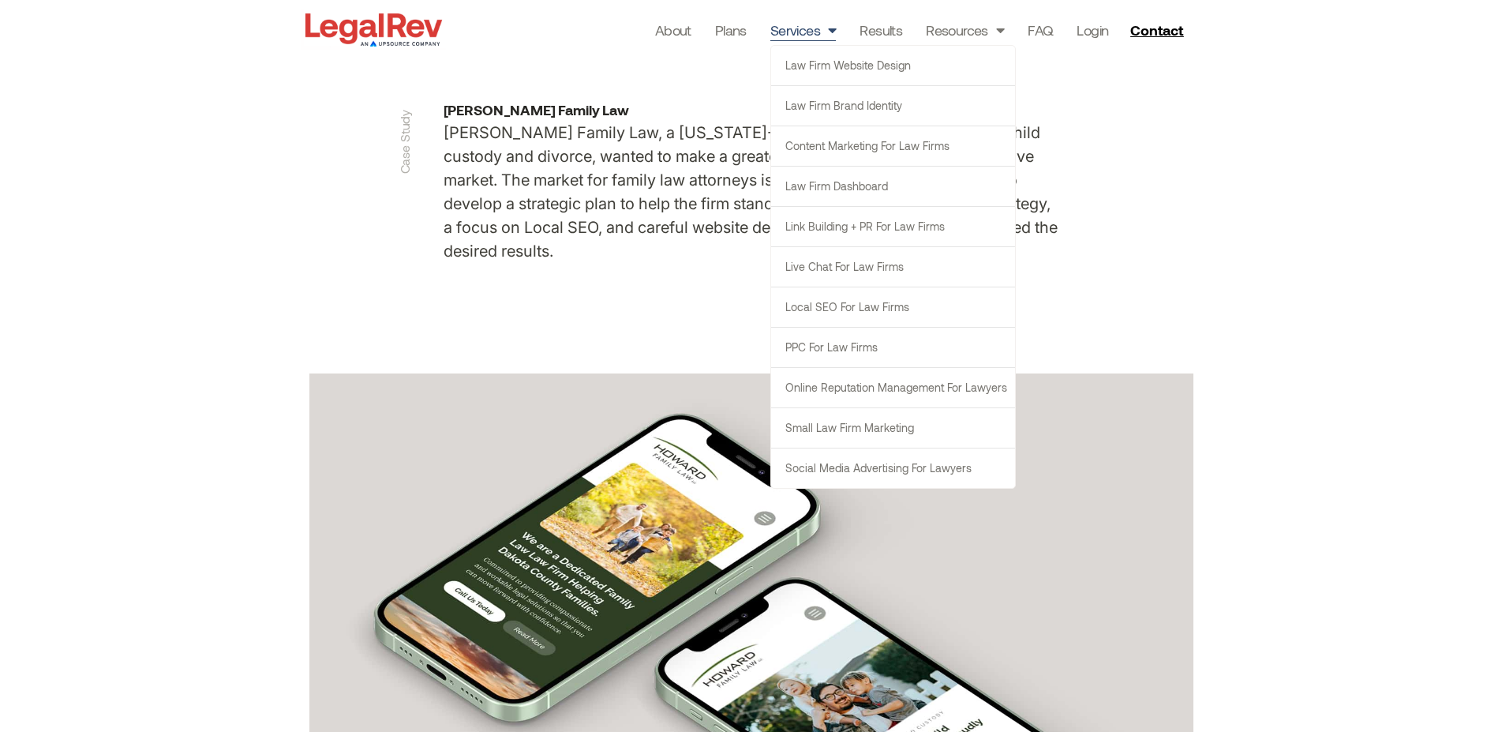
click at [802, 23] on link "Services" at bounding box center [804, 30] width 66 height 22
